Goal: Find specific page/section: Find specific page/section

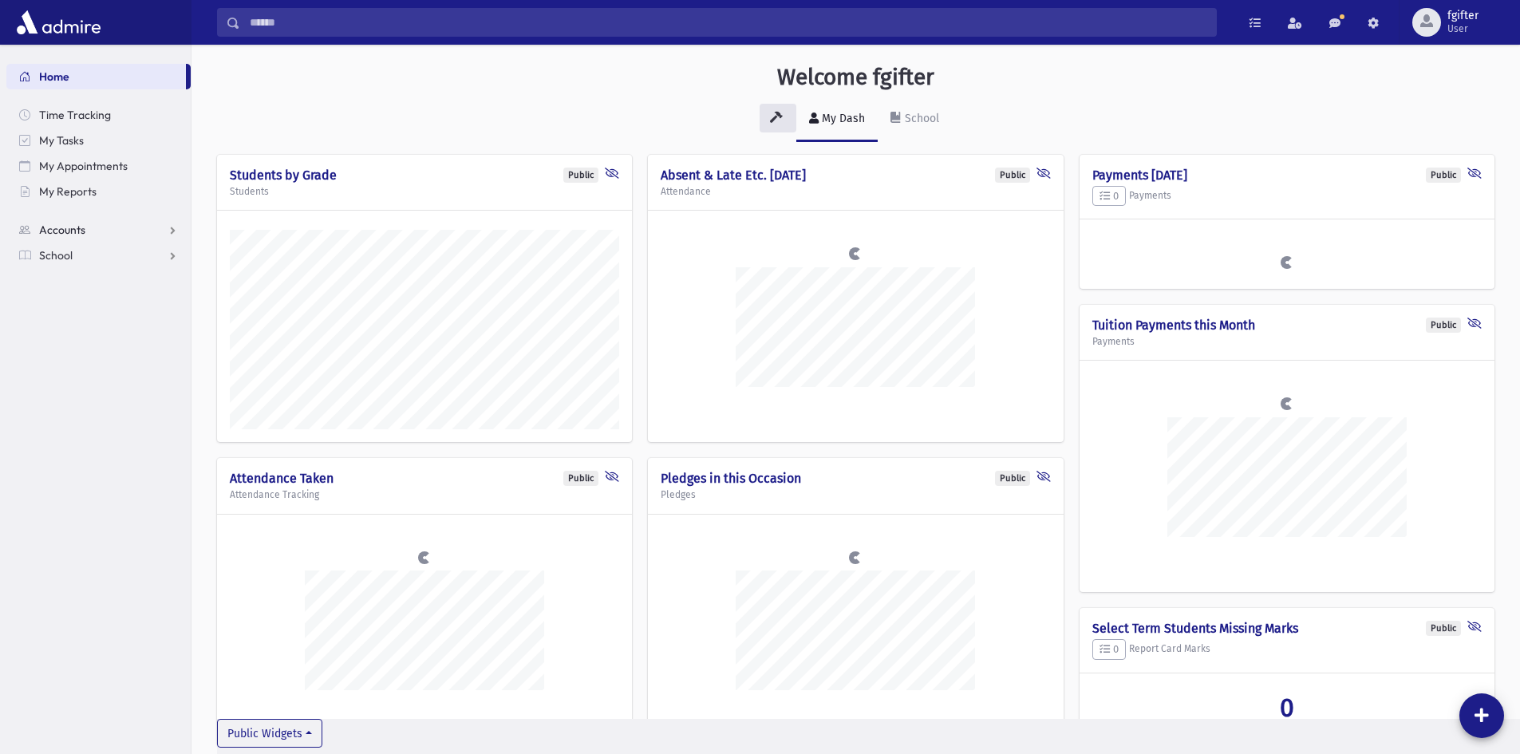
scroll to position [785, 1329]
click at [95, 250] on link "School" at bounding box center [98, 256] width 184 height 26
click at [86, 278] on span "Students" at bounding box center [70, 281] width 44 height 14
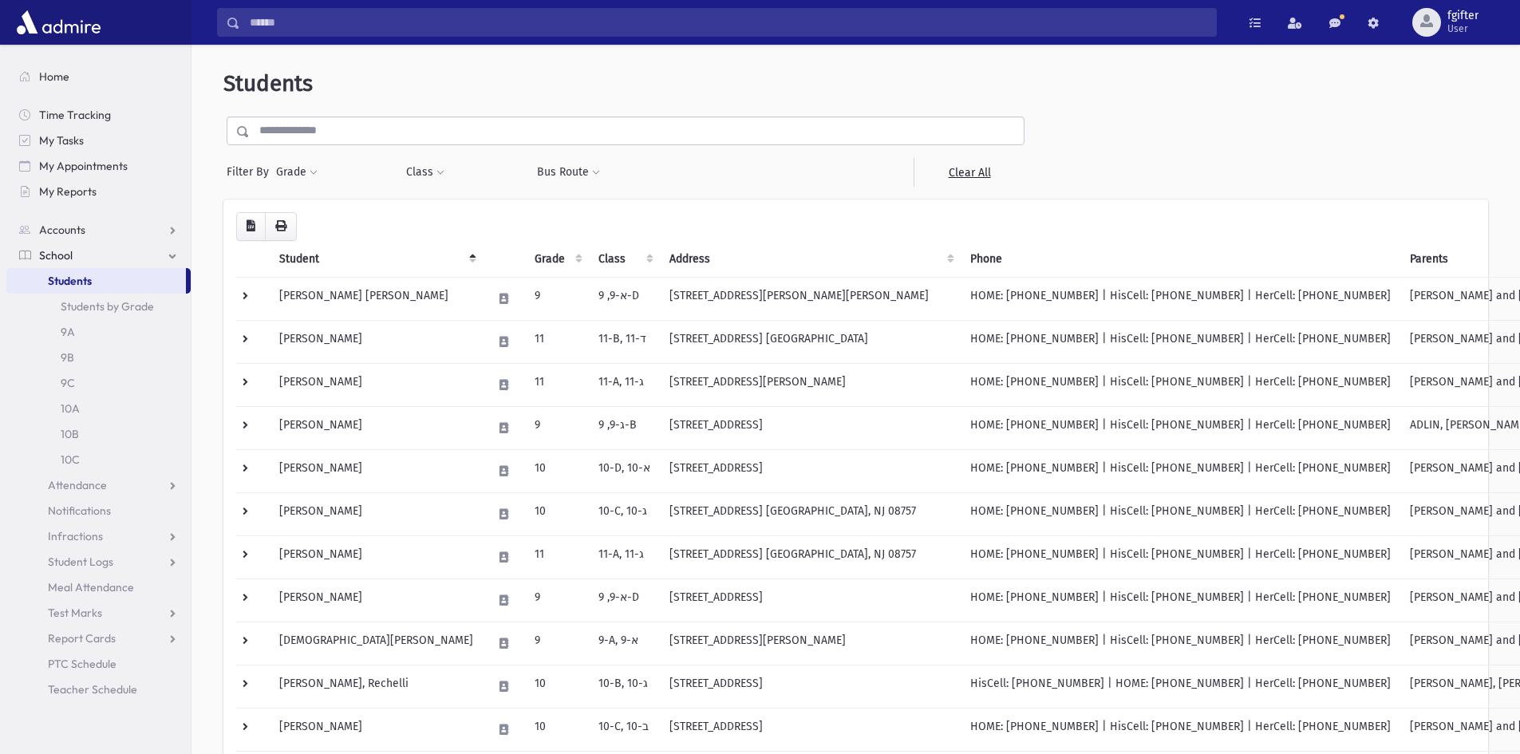
click at [328, 139] on input "text" at bounding box center [637, 131] width 774 height 29
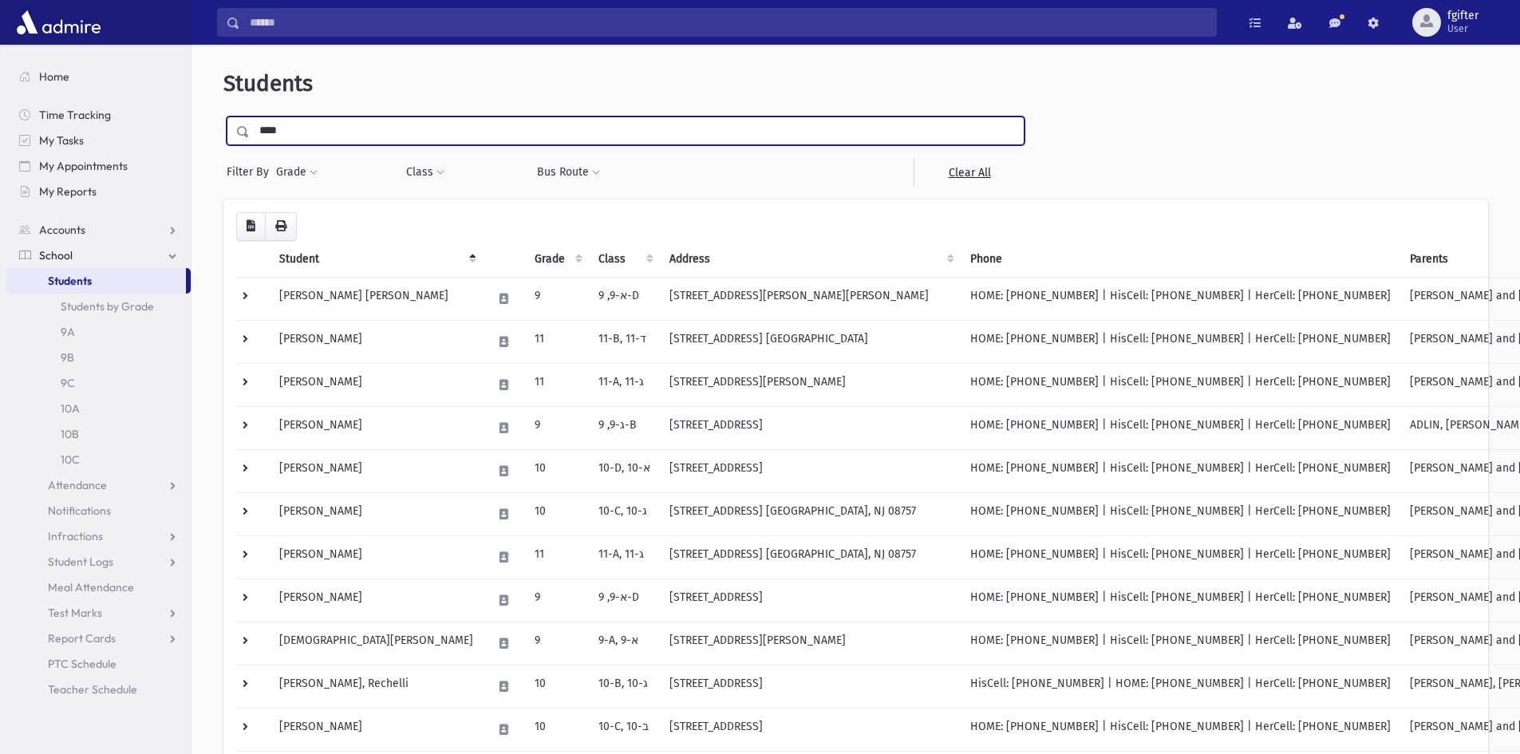
type input "****"
click at [223, 117] on input "submit" at bounding box center [245, 128] width 45 height 22
